Goal: Task Accomplishment & Management: Complete application form

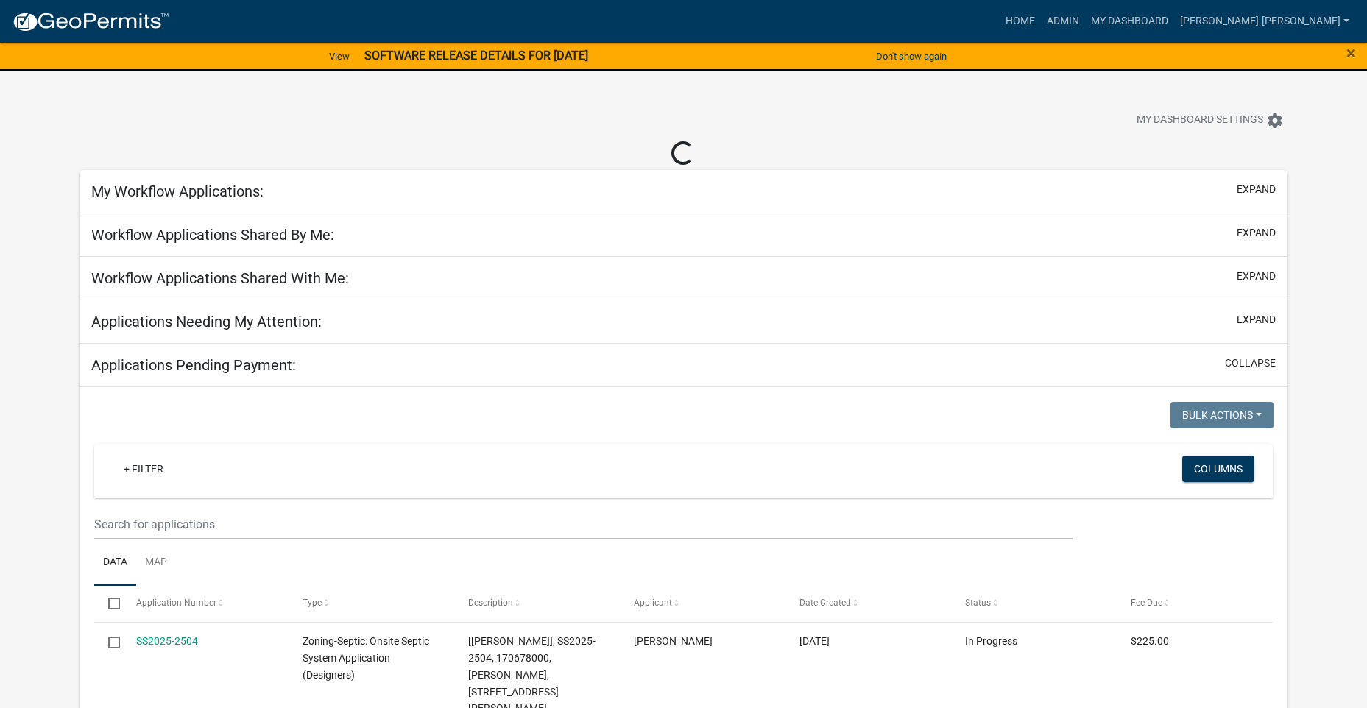
select select "3: 100"
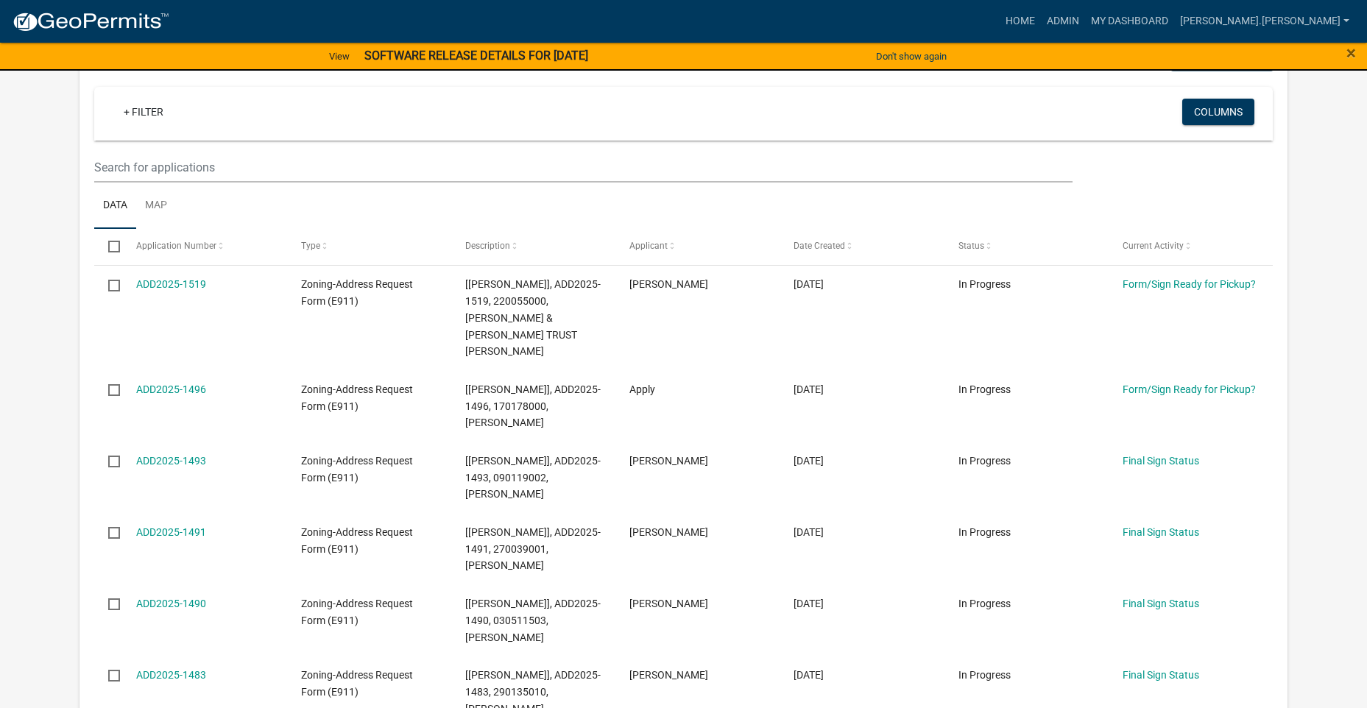
scroll to position [294, 0]
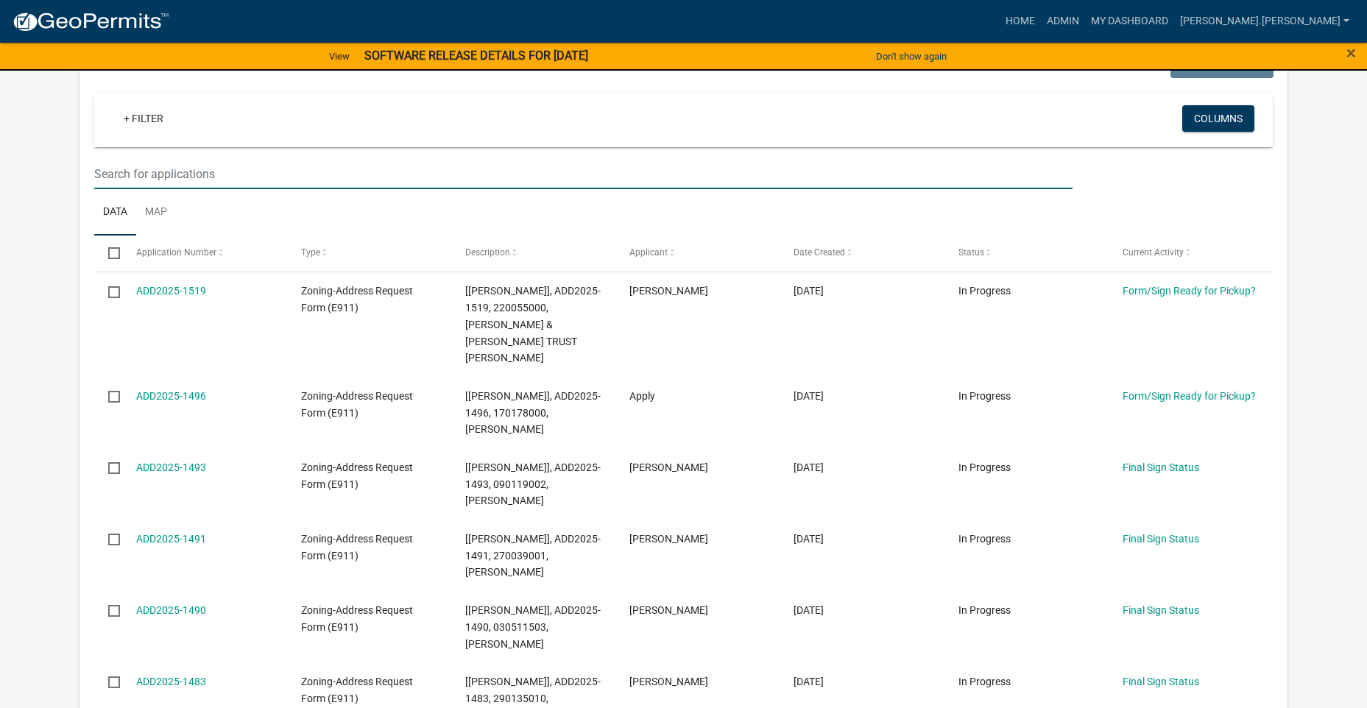
click at [450, 180] on input "text" at bounding box center [583, 174] width 978 height 30
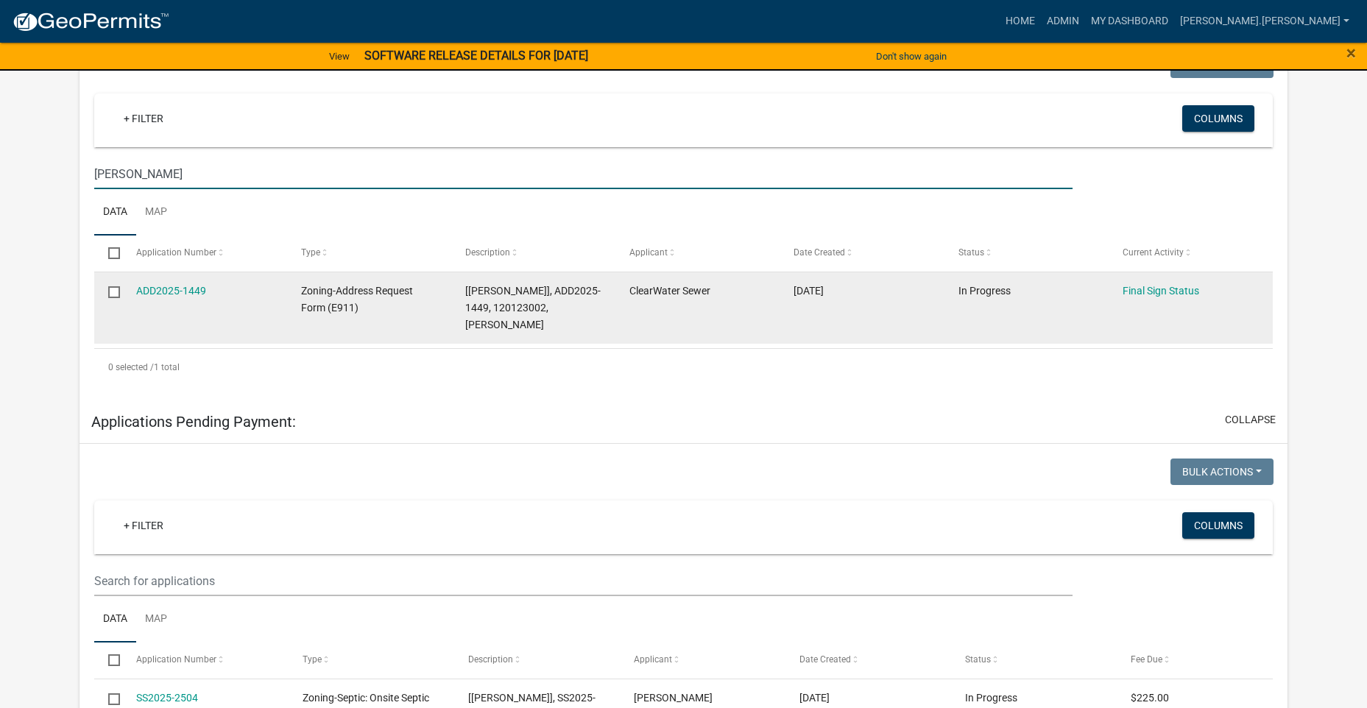
type input "[PERSON_NAME]"
click at [117, 294] on input "checkbox" at bounding box center [113, 291] width 10 height 10
checkbox input "true"
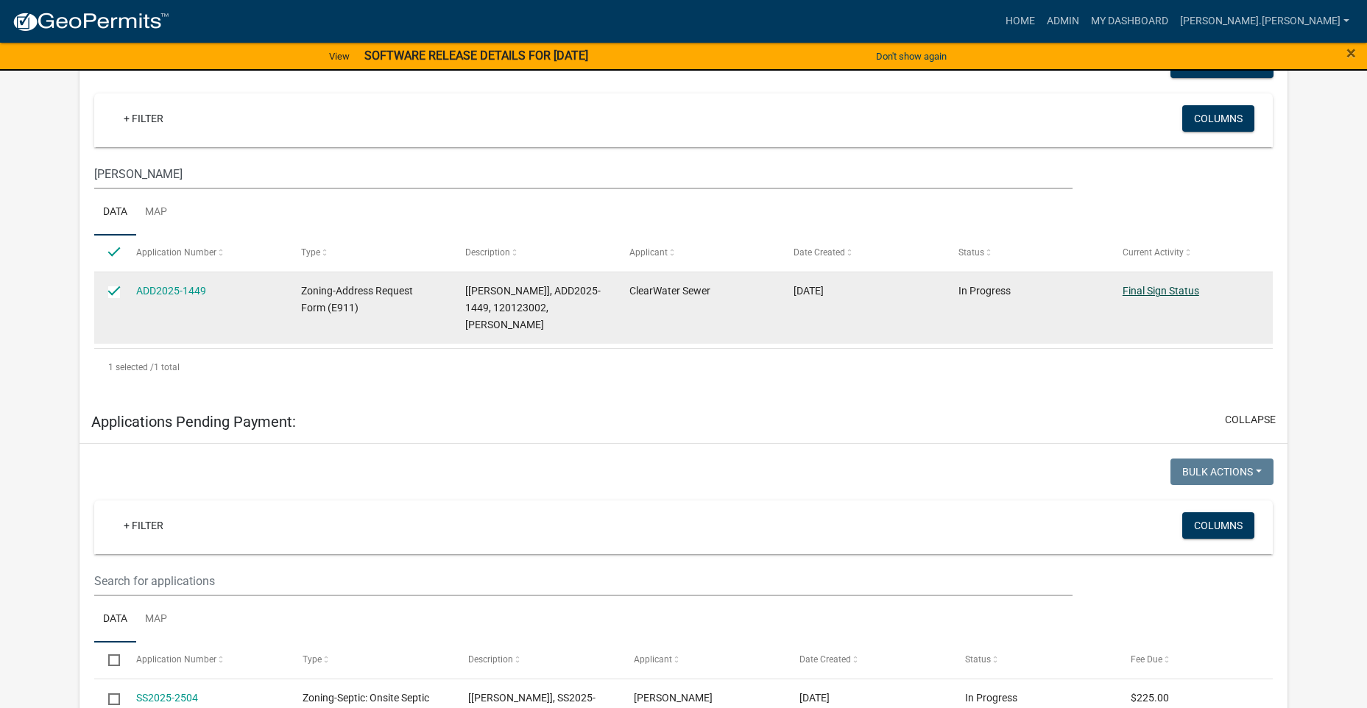
click at [1187, 297] on link "Final Sign Status" at bounding box center [1160, 291] width 77 height 12
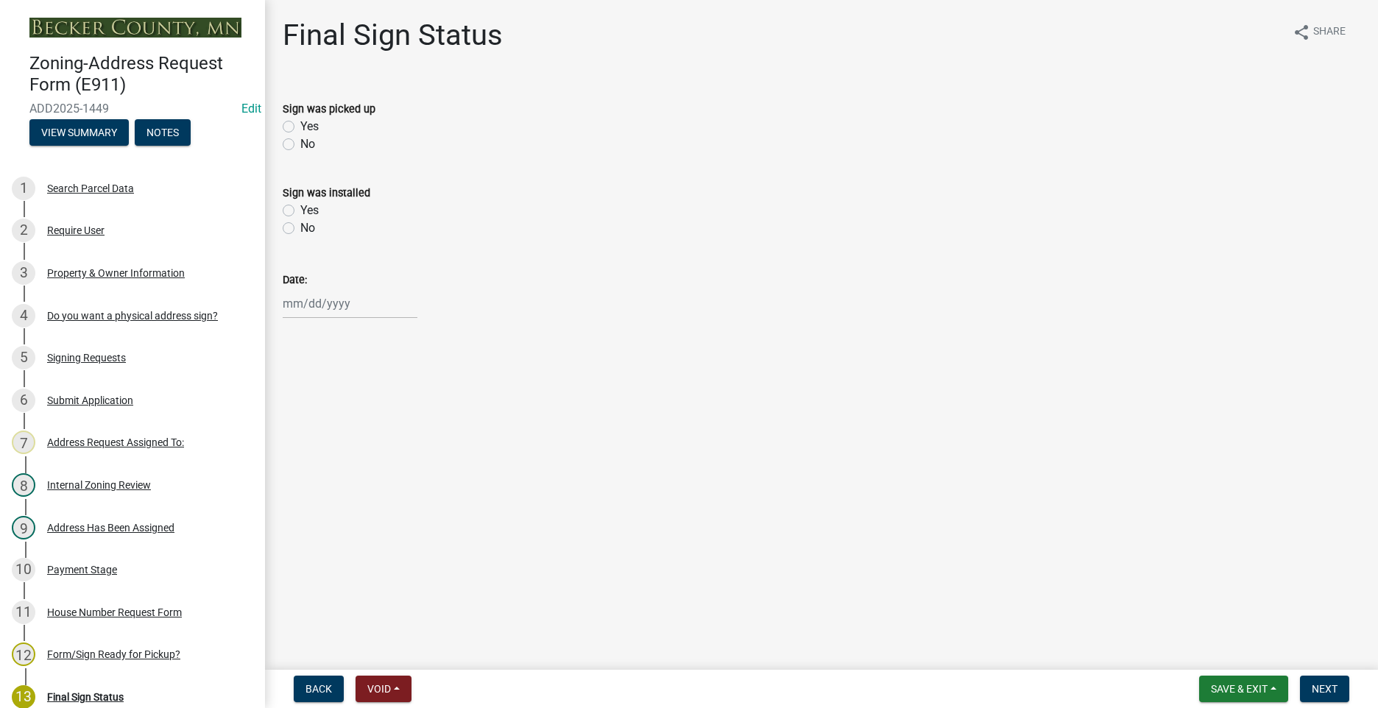
click at [300, 127] on label "Yes" at bounding box center [309, 127] width 18 height 18
click at [300, 127] on input "Yes" at bounding box center [305, 123] width 10 height 10
radio input "true"
click at [302, 302] on div at bounding box center [350, 304] width 135 height 30
select select "9"
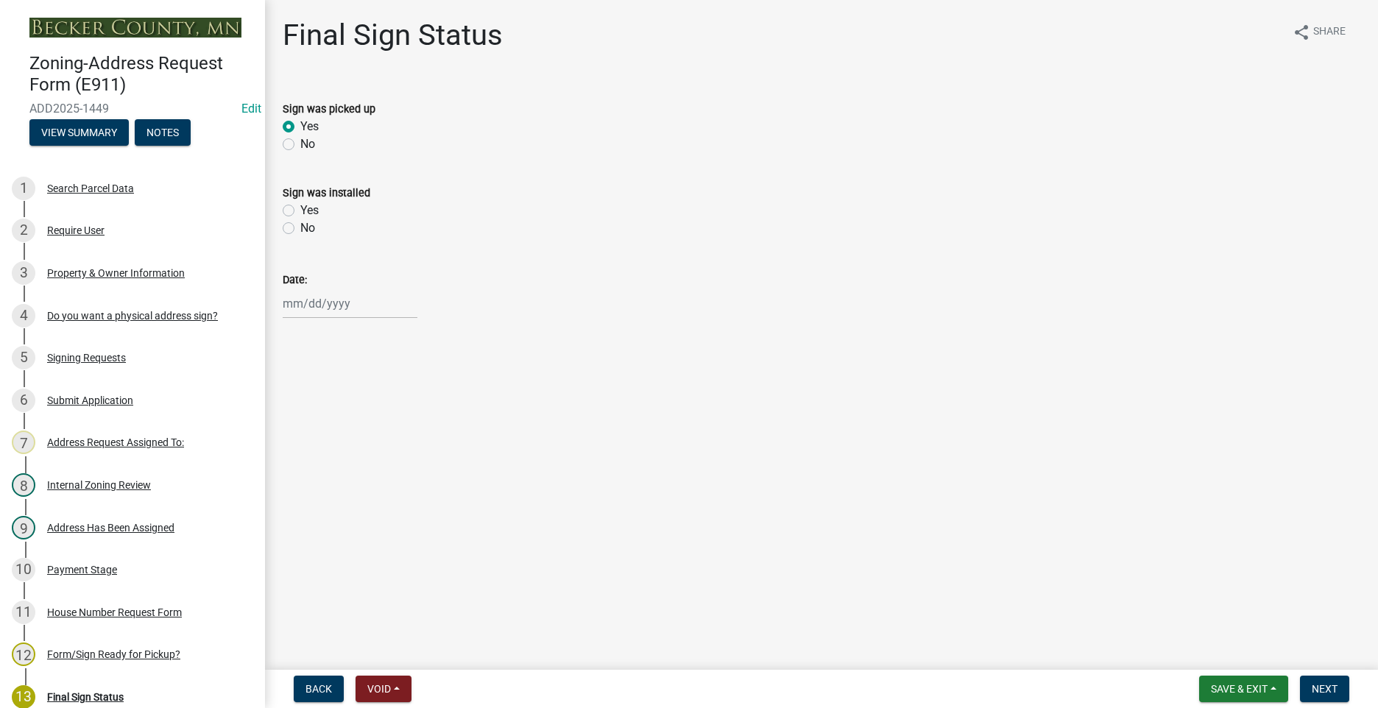
select select "2025"
click at [392, 380] on div "5" at bounding box center [392, 382] width 24 height 24
type input "[DATE]"
click at [1341, 687] on button "Next" at bounding box center [1324, 689] width 49 height 26
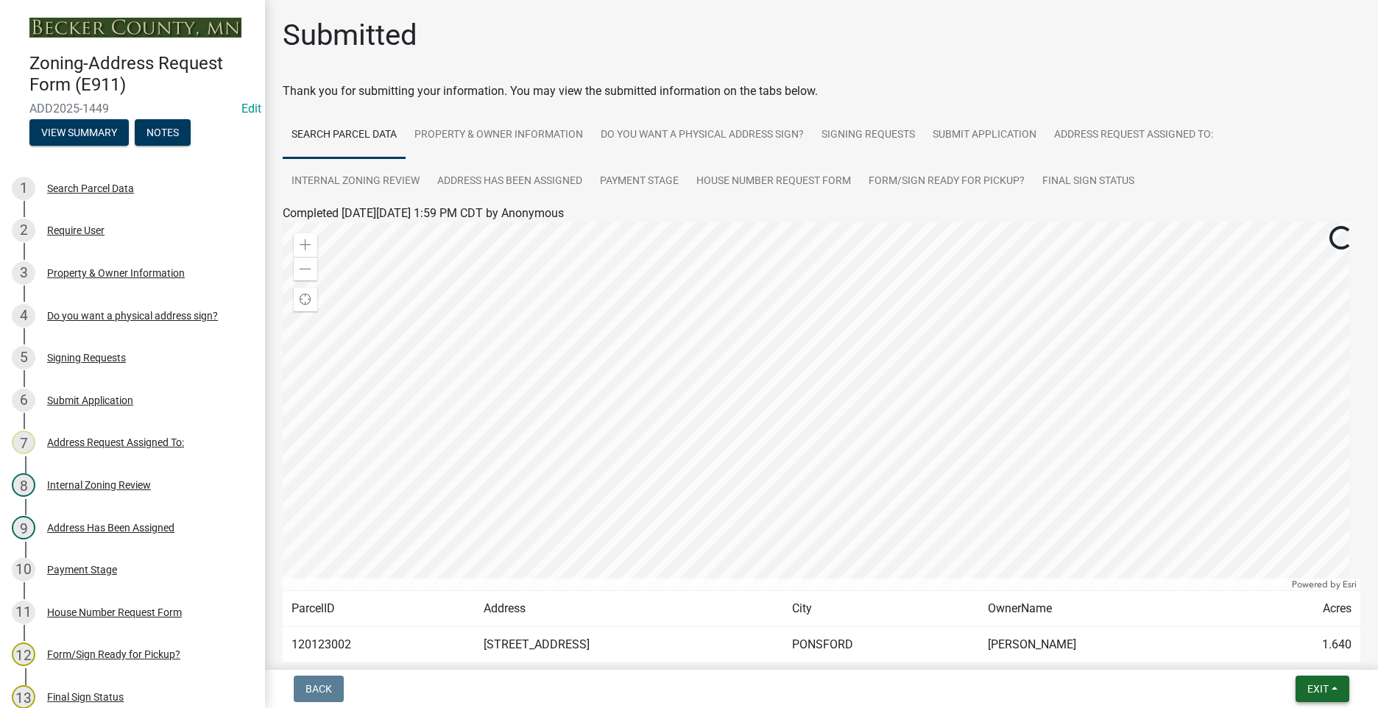
click at [1313, 694] on span "Exit" at bounding box center [1317, 689] width 21 height 12
click at [1292, 651] on button "Save & Exit" at bounding box center [1290, 650] width 118 height 35
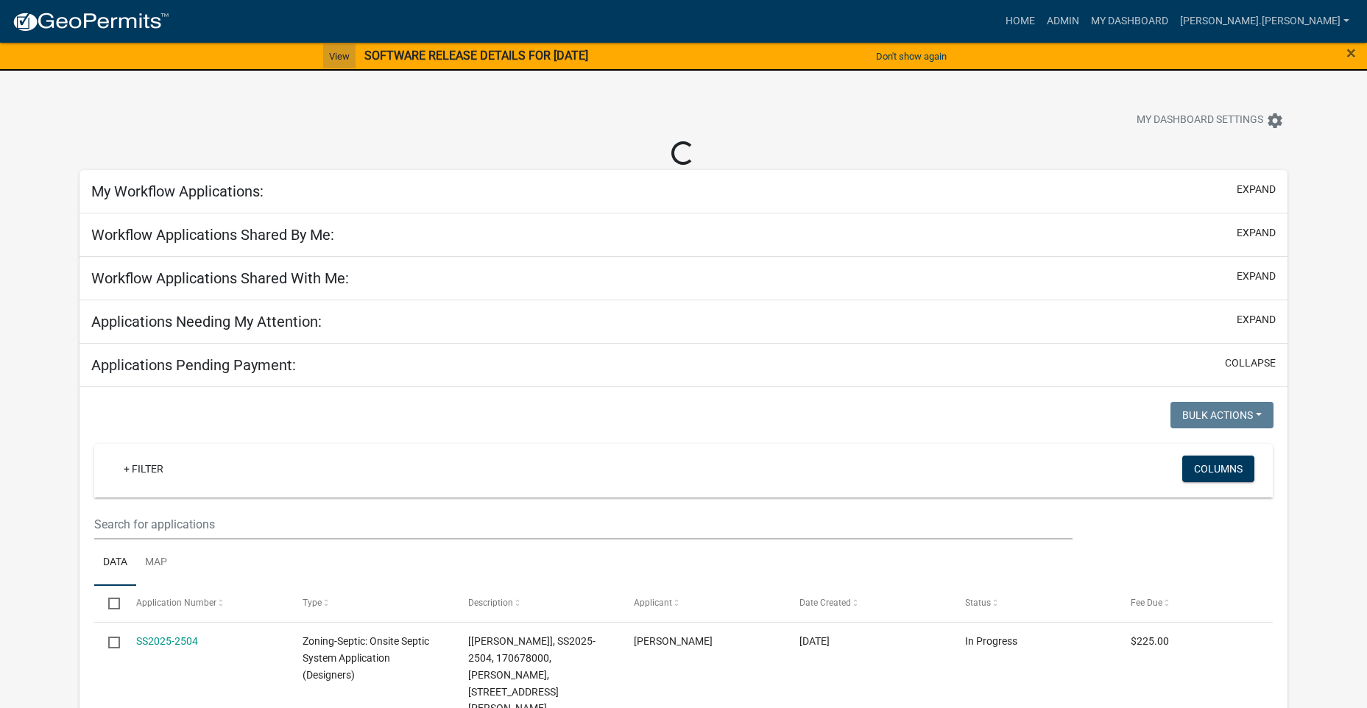
click at [336, 53] on link "View" at bounding box center [339, 56] width 32 height 24
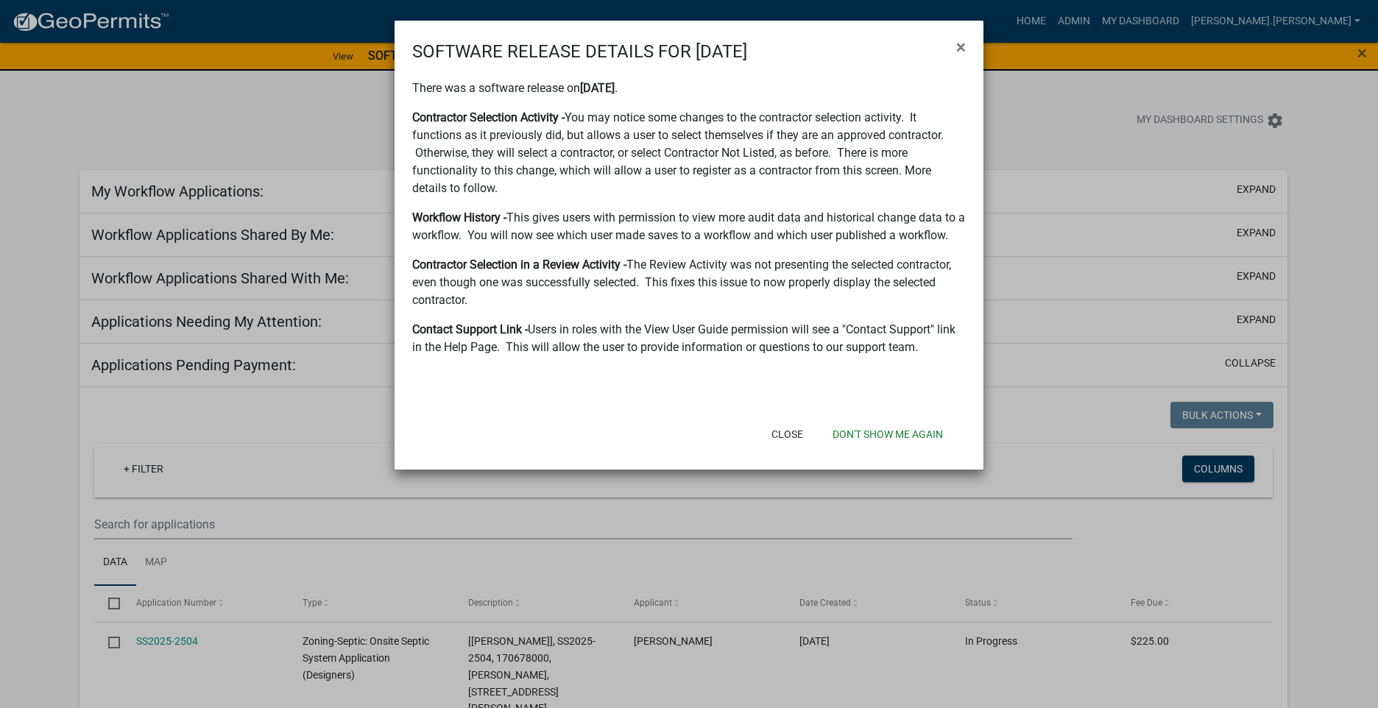
select select "3: 100"
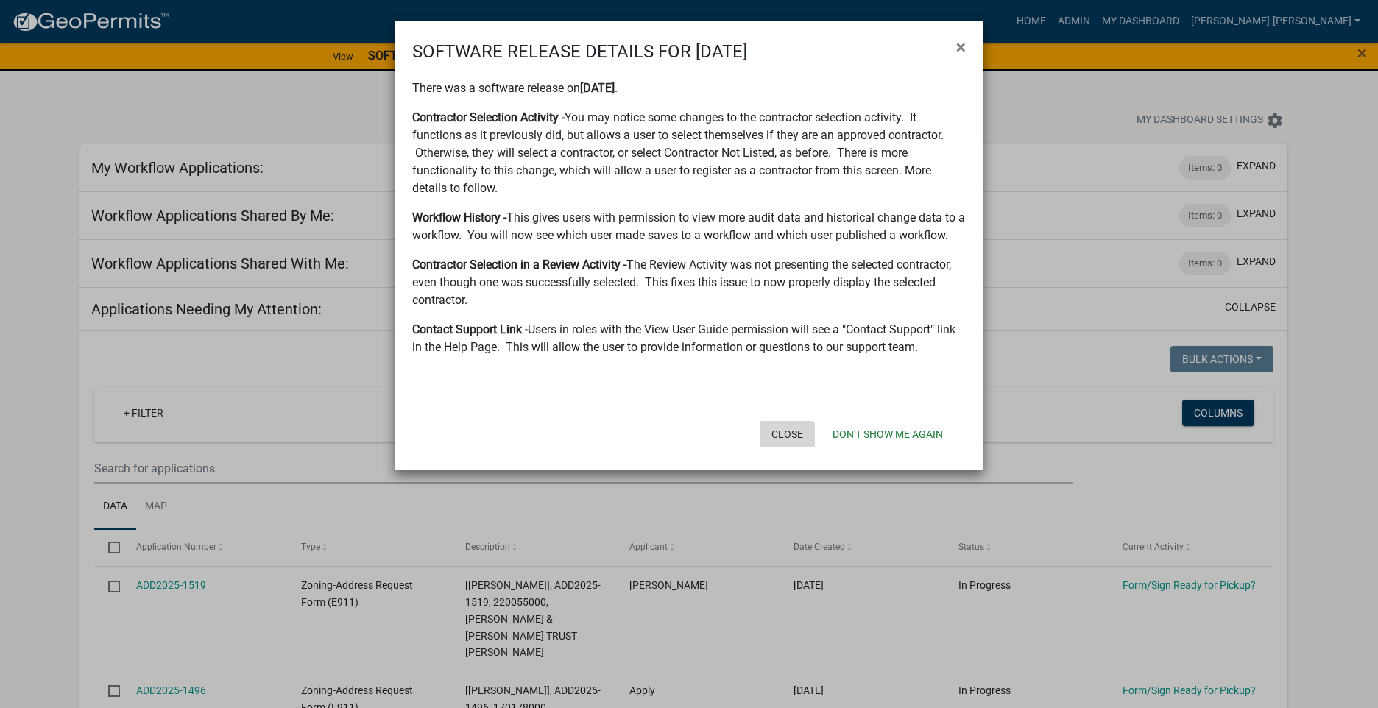
click at [790, 436] on button "Close" at bounding box center [787, 434] width 55 height 26
